Goal: Information Seeking & Learning: Learn about a topic

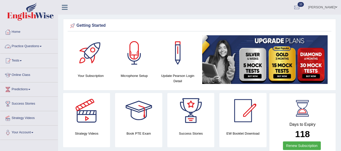
click at [27, 45] on link "Practice Questions" at bounding box center [29, 45] width 58 height 13
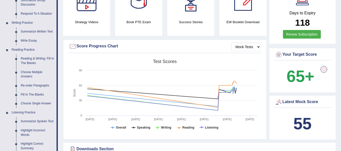
scroll to position [110, 0]
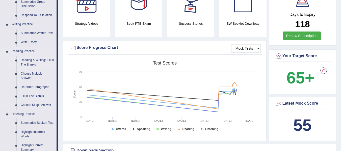
click at [42, 62] on link "Reading & Writing: Fill In The Blanks" at bounding box center [37, 62] width 38 height 13
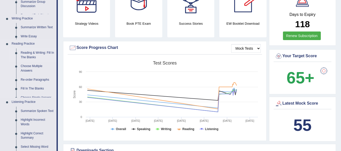
click at [42, 62] on ul "Speaking Practice Read Aloud Repeat Sentence Describe Image Re-tell Lecture Ans…" at bounding box center [28, 65] width 56 height 245
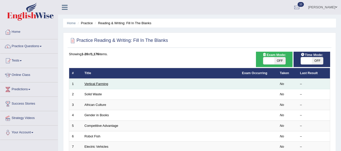
click at [100, 83] on link "Vertical Farming" at bounding box center [97, 84] width 24 height 4
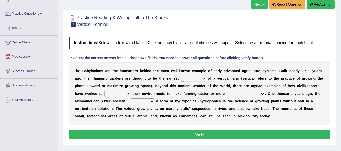
scroll to position [35, 0]
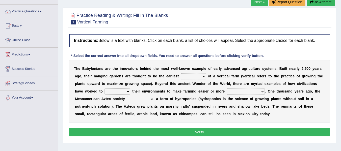
click at [168, 80] on div "T h e B a b y l o n i a n s a r e t h e i n n o v a t o r s b e h i n d t h e m…" at bounding box center [199, 91] width 261 height 63
click at [200, 77] on select "prototype failure discredit protocol" at bounding box center [193, 77] width 25 height 6
select select "protocol"
click at [181, 74] on select "prototype failure discredit protocol" at bounding box center [193, 77] width 25 height 6
click at [128, 92] on select "manipulate escape respect disarrange" at bounding box center [118, 92] width 26 height 6
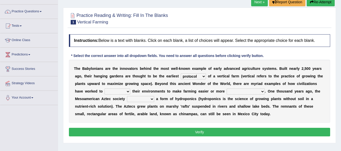
select select "disarrange"
click at [105, 89] on select "manipulate escape respect disarrange" at bounding box center [118, 92] width 26 height 6
click at [247, 91] on select "productive constructive connective counterproductive" at bounding box center [246, 92] width 38 height 6
select select "productive"
click at [227, 89] on select "productive constructive connective counterproductive" at bounding box center [246, 92] width 38 height 6
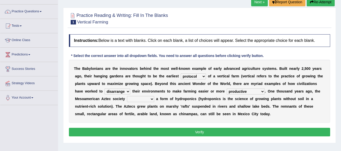
click at [140, 100] on select "domineered volunteered pioneered engineered" at bounding box center [140, 99] width 27 height 6
click at [162, 124] on div "Instructions: Below is a text with blanks. Click on each blank, a list of choic…" at bounding box center [200, 86] width 264 height 109
click at [147, 101] on select "domineered volunteered pioneered engineered" at bounding box center [140, 99] width 27 height 6
select select "engineered"
click at [127, 96] on select "domineered volunteered pioneered engineered" at bounding box center [140, 99] width 27 height 6
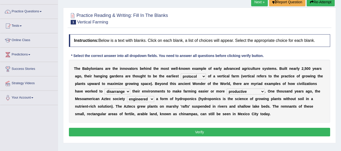
click at [205, 132] on button "Verify" at bounding box center [199, 132] width 261 height 9
